Goal: Information Seeking & Learning: Learn about a topic

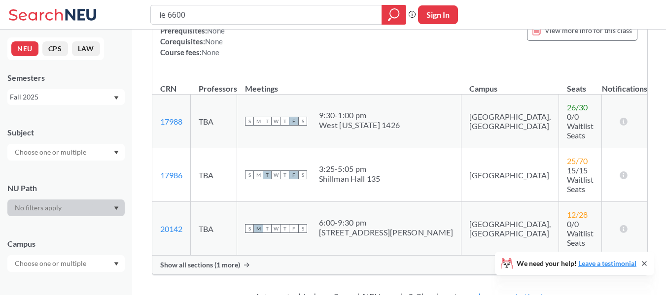
scroll to position [148, 0]
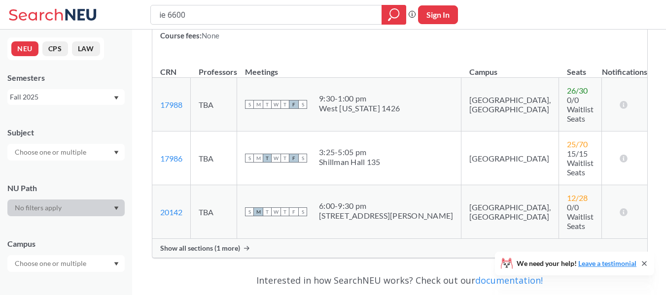
click at [281, 239] on div "Show all sections (1 more)" at bounding box center [399, 248] width 495 height 19
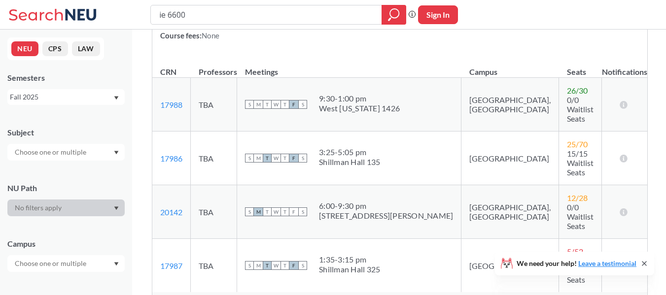
scroll to position [0, 0]
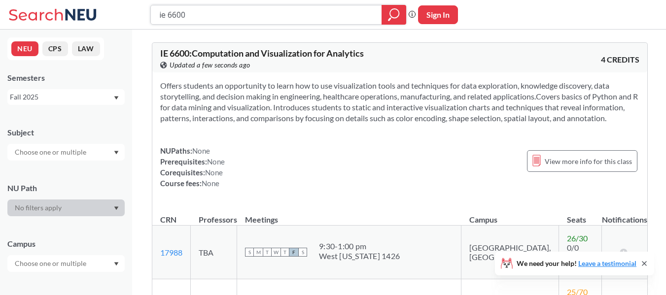
click at [171, 15] on input "ie 6600" at bounding box center [266, 14] width 216 height 17
type input "ie 6400"
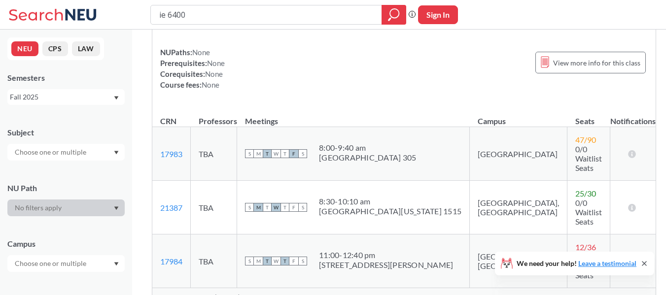
scroll to position [148, 0]
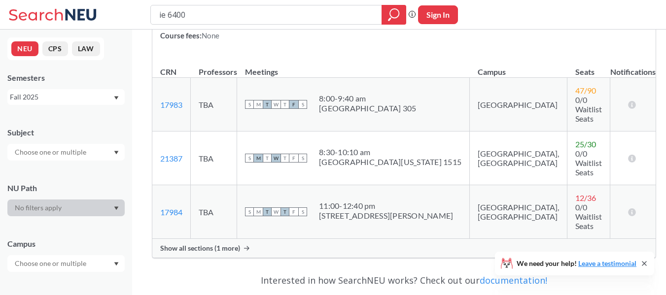
click at [292, 239] on div "Show all sections (1 more)" at bounding box center [403, 248] width 503 height 19
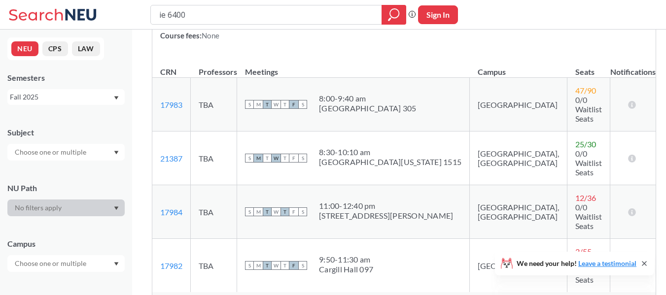
click at [370, 157] on div "[GEOGRAPHIC_DATA][US_STATE] 1515" at bounding box center [390, 162] width 142 height 10
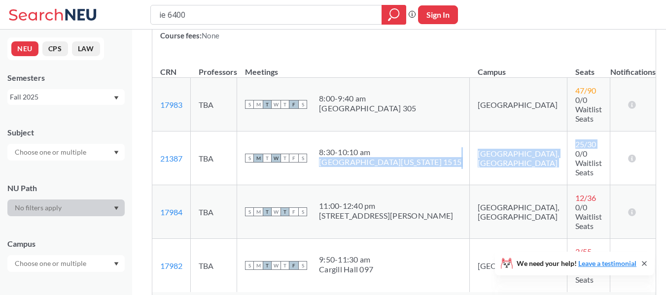
drag, startPoint x: 370, startPoint y: 136, endPoint x: 527, endPoint y: 132, distance: 157.7
click at [523, 132] on tr "21387 View this section on Banner. TBA S M T W T F S 8:30 - 10:10 am [GEOGRAPHI…" at bounding box center [403, 159] width 503 height 54
click at [575, 139] on span "25 / 30" at bounding box center [585, 143] width 21 height 9
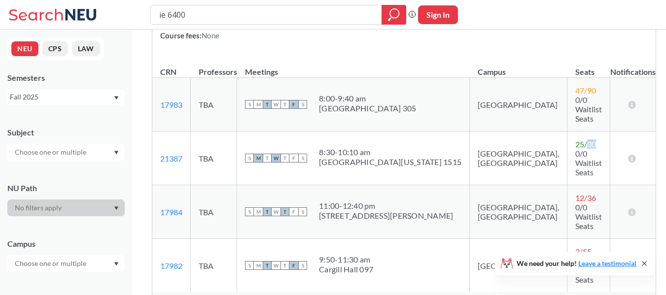
click at [575, 139] on span "25 / 30" at bounding box center [585, 143] width 21 height 9
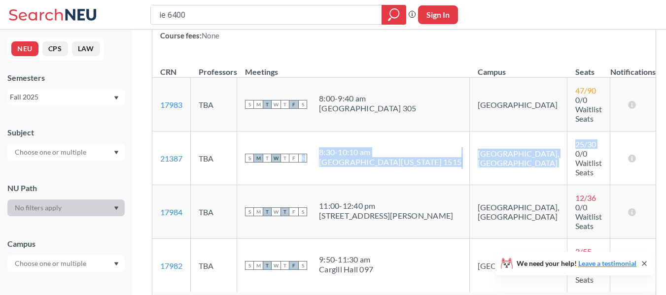
drag, startPoint x: 537, startPoint y: 133, endPoint x: 311, endPoint y: 133, distance: 225.2
click at [311, 133] on tr "21387 View this section on Banner. TBA S M T W T F S 8:30 - 10:10 am [GEOGRAPHI…" at bounding box center [403, 159] width 503 height 54
click at [307, 154] on span "S" at bounding box center [302, 158] width 9 height 9
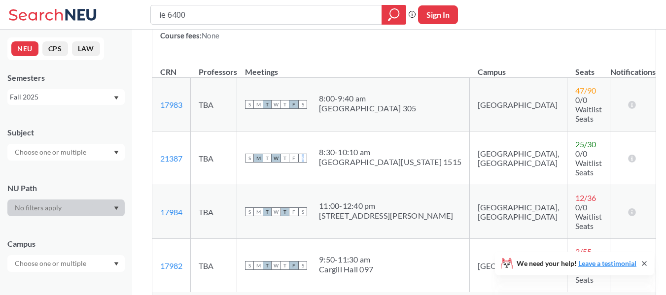
click at [307, 154] on span "S" at bounding box center [302, 158] width 9 height 9
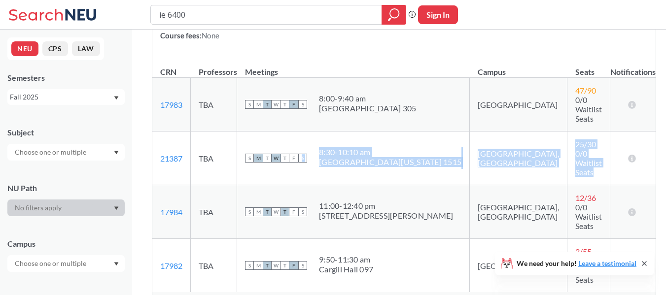
drag, startPoint x: 311, startPoint y: 133, endPoint x: 539, endPoint y: 145, distance: 227.5
click at [537, 145] on tr "21387 View this section on Banner. TBA S M T W T F S 8:30 - 10:10 am [GEOGRAPHI…" at bounding box center [403, 159] width 503 height 54
click at [567, 145] on td "25 / 30 0/0 Waitlist Seats" at bounding box center [588, 159] width 43 height 54
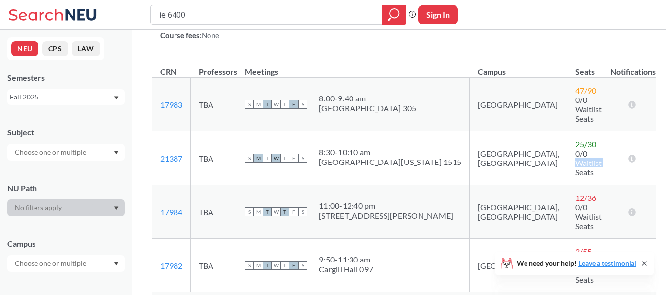
click at [567, 145] on td "25 / 30 0/0 Waitlist Seats" at bounding box center [588, 159] width 43 height 54
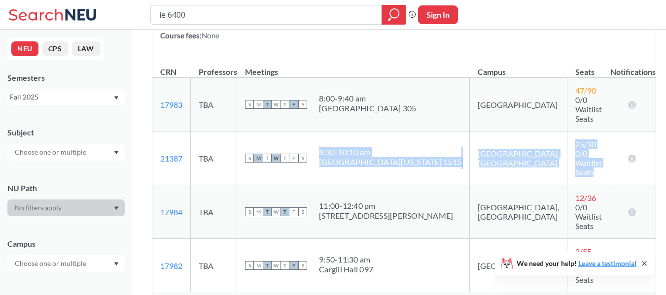
drag, startPoint x: 539, startPoint y: 145, endPoint x: 347, endPoint y: 129, distance: 192.9
click at [347, 132] on tr "21387 View this section on Banner. TBA S M T W T F S 8:30 - 10:10 am [GEOGRAPHI…" at bounding box center [403, 159] width 503 height 54
click at [347, 147] on div "8:30 - 10:10 am" at bounding box center [390, 152] width 142 height 10
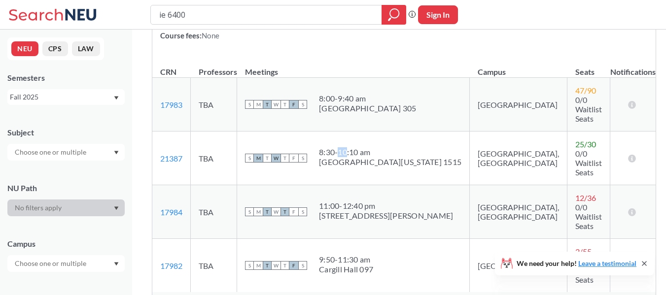
click at [347, 147] on div "8:30 - 10:10 am" at bounding box center [390, 152] width 142 height 10
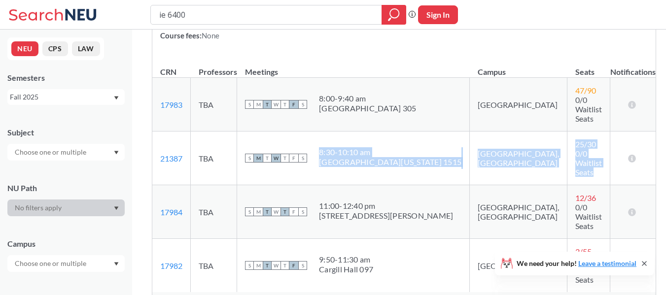
drag, startPoint x: 347, startPoint y: 129, endPoint x: 547, endPoint y: 144, distance: 201.1
click at [547, 144] on tr "21387 View this section on Banner. TBA S M T W T F S 8:30 - 10:10 am [GEOGRAPHI…" at bounding box center [403, 159] width 503 height 54
click at [567, 144] on td "25 / 30 0/0 Waitlist Seats" at bounding box center [588, 159] width 43 height 54
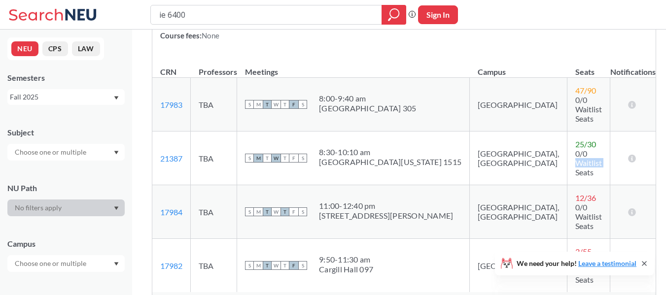
click at [567, 144] on td "25 / 30 0/0 Waitlist Seats" at bounding box center [588, 159] width 43 height 54
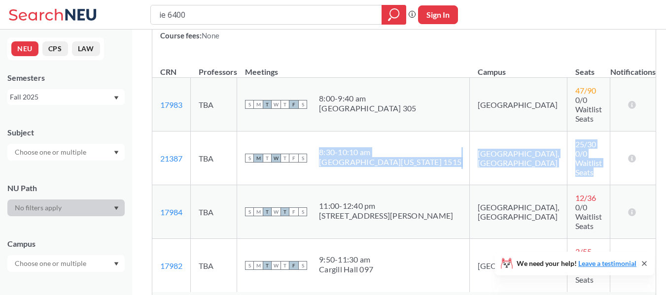
drag, startPoint x: 547, startPoint y: 144, endPoint x: 356, endPoint y: 132, distance: 191.6
click at [356, 132] on tr "21387 View this section on Banner. TBA S M T W T F S 8:30 - 10:10 am [GEOGRAPHI…" at bounding box center [403, 159] width 503 height 54
click at [356, 147] on div "8:30 - 10:10 am" at bounding box center [390, 152] width 142 height 10
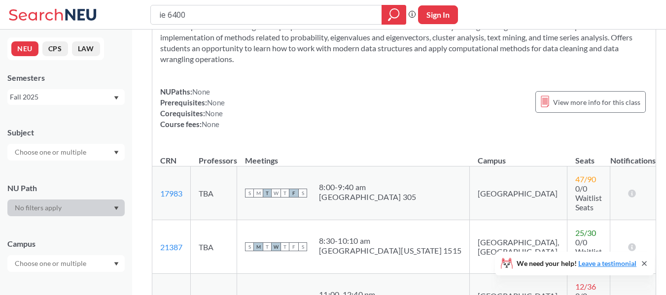
scroll to position [0, 0]
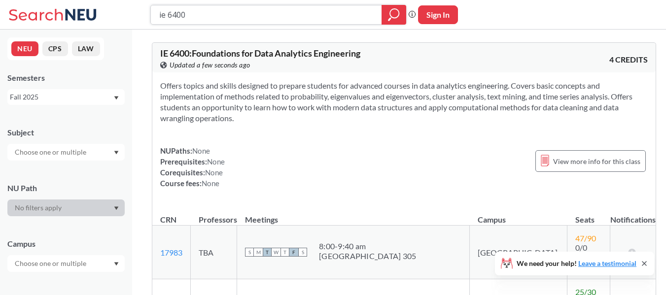
click at [206, 19] on input "ie 6400" at bounding box center [266, 14] width 216 height 17
type input "or 6025"
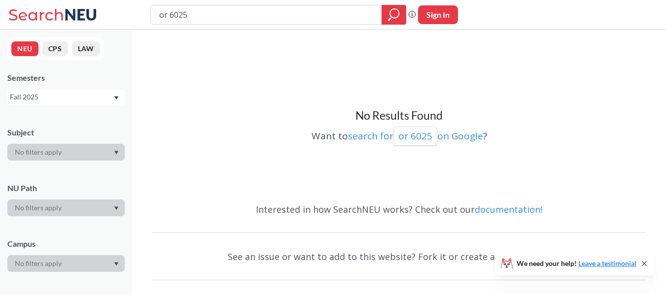
click at [206, 19] on input "or 6025" at bounding box center [266, 14] width 216 height 17
type input "or 6205"
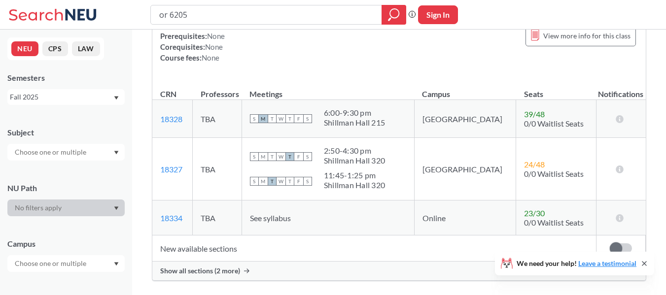
scroll to position [148, 0]
click at [291, 260] on td "New available sections" at bounding box center [374, 248] width 444 height 26
click at [289, 266] on div "Show all sections (2 more)" at bounding box center [398, 270] width 493 height 19
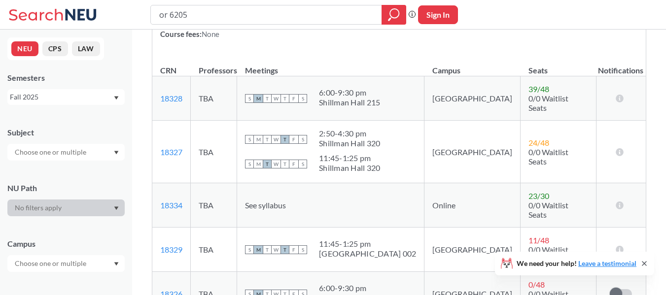
scroll to position [171, 0]
